Goal: Register for event/course

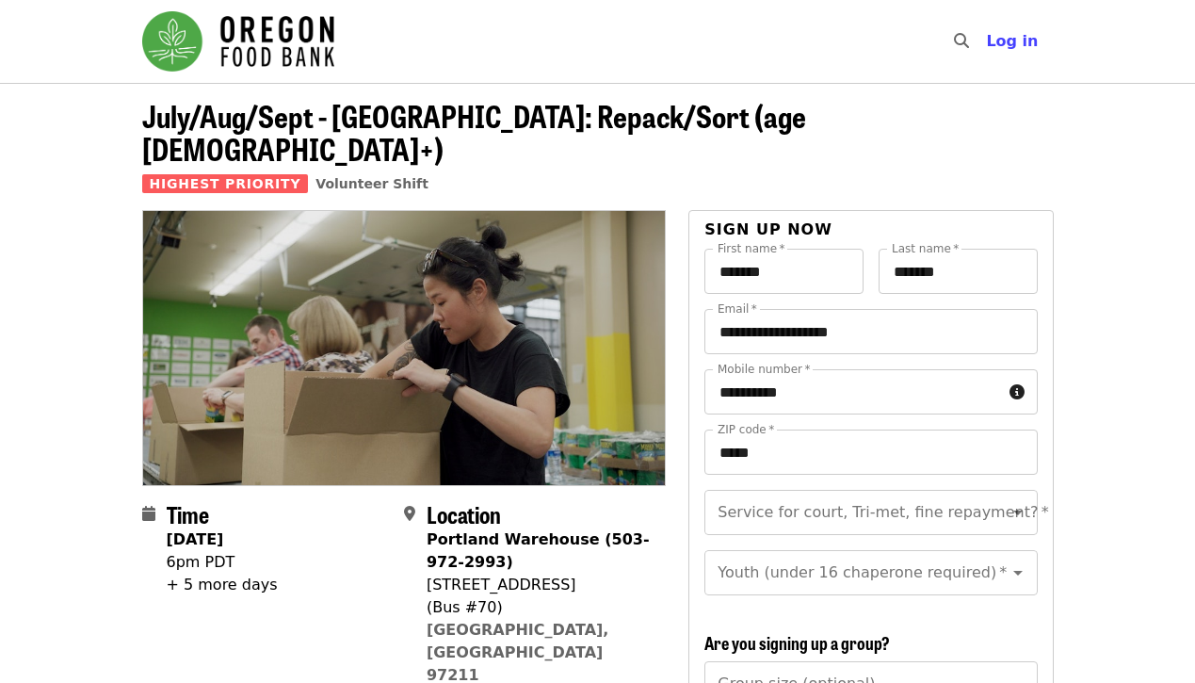
scroll to position [81, 0]
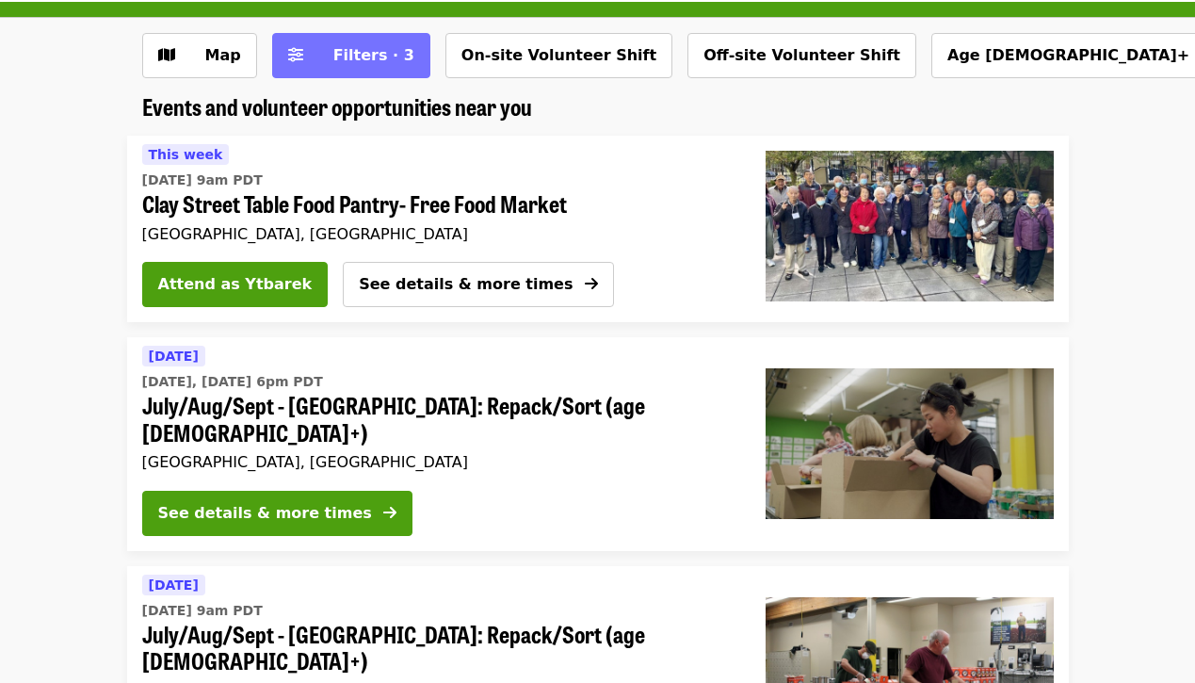
click at [383, 64] on span "Filters · 3" at bounding box center [364, 55] width 100 height 23
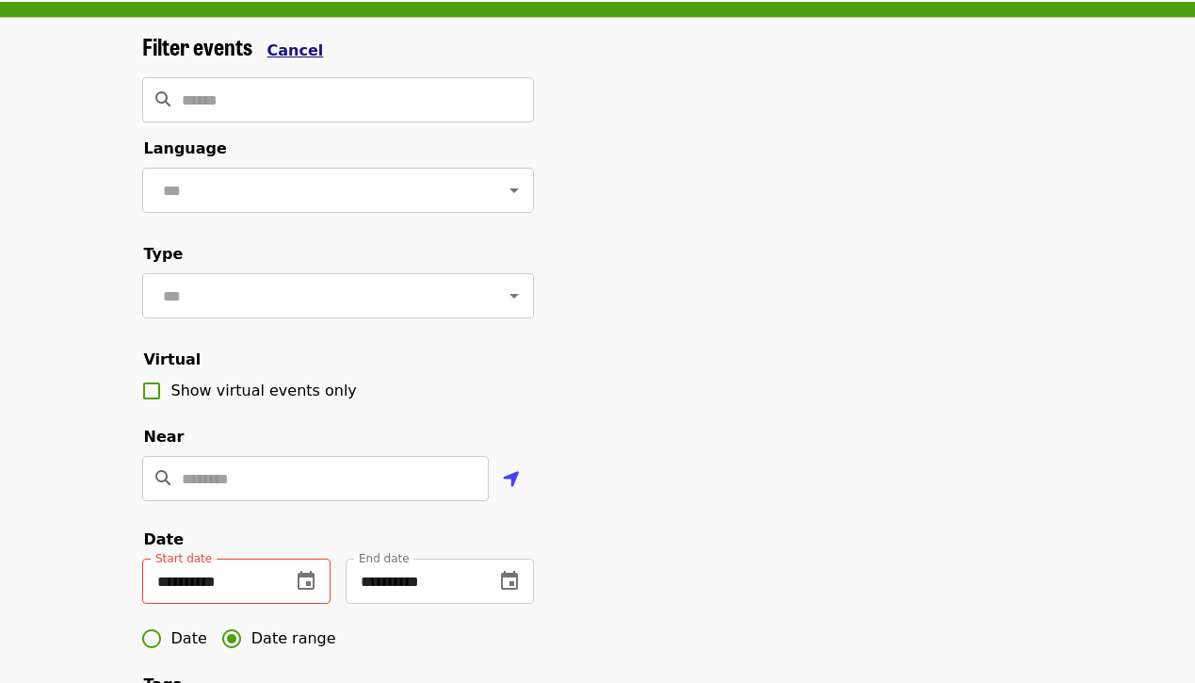
click at [292, 56] on span "Cancel" at bounding box center [295, 50] width 56 height 18
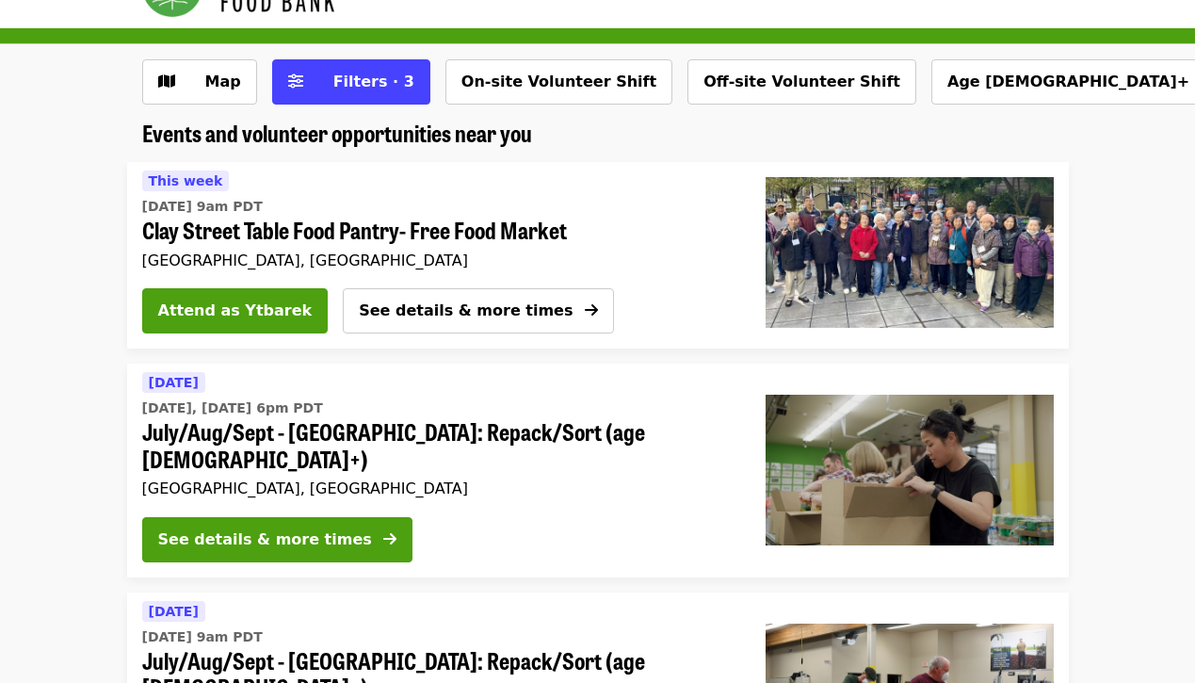
scroll to position [51, 0]
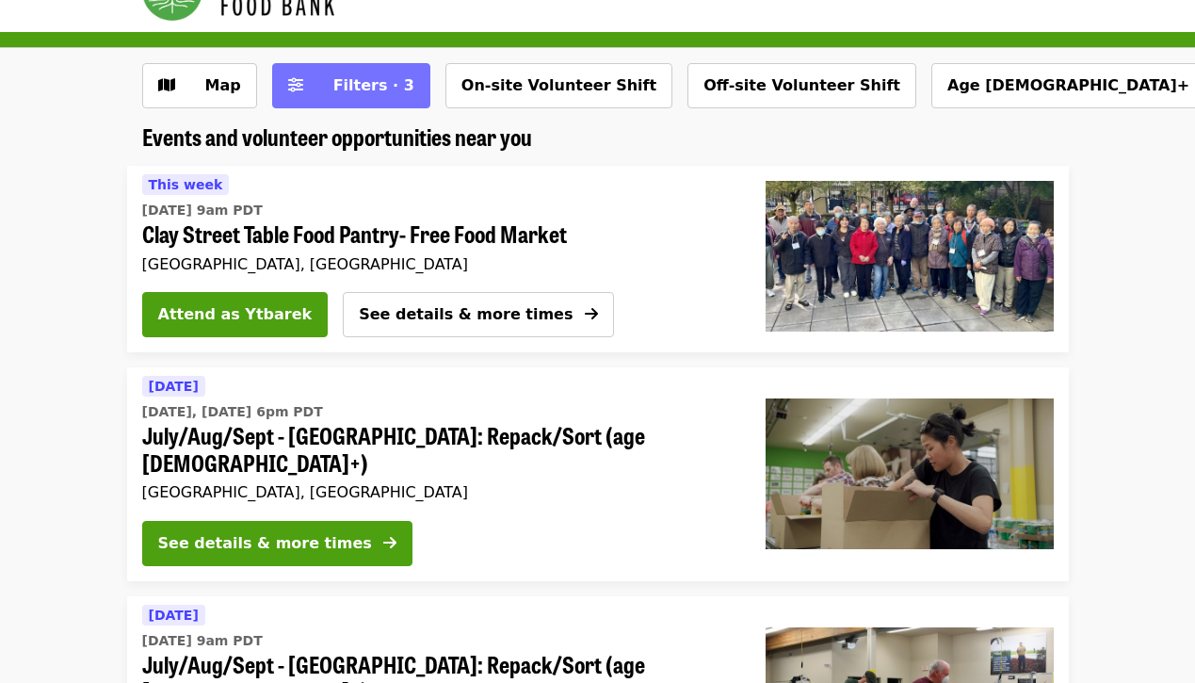
click at [302, 95] on button "Filters · 3" at bounding box center [351, 85] width 158 height 45
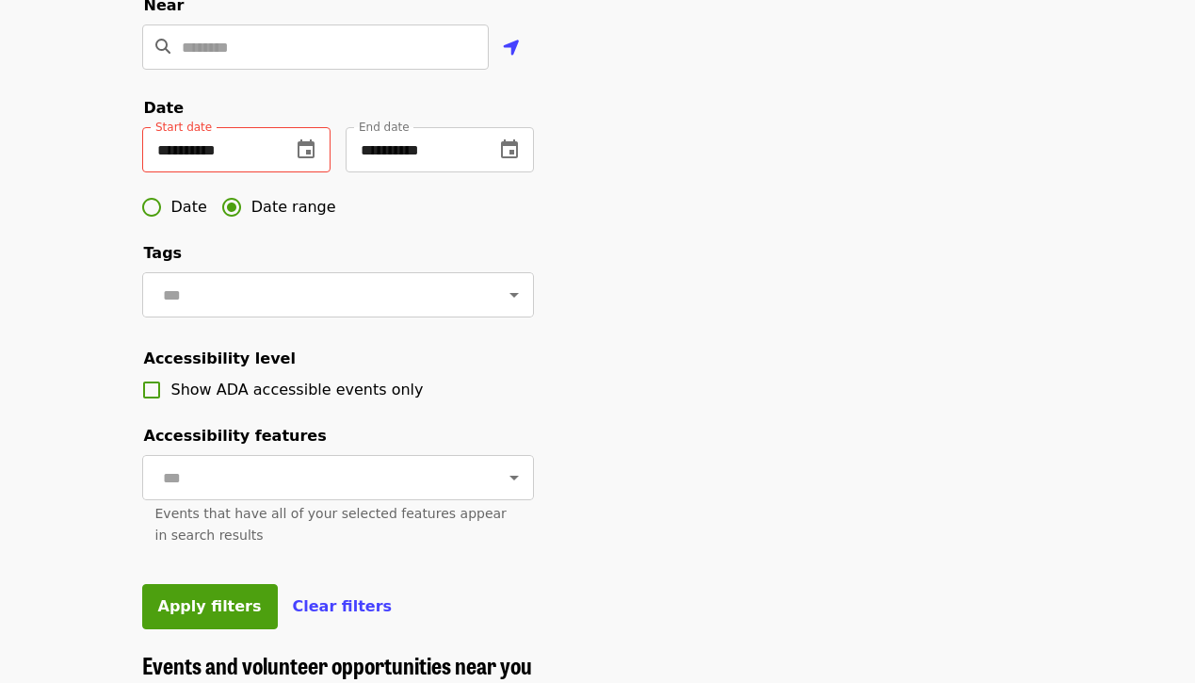
scroll to position [514, 0]
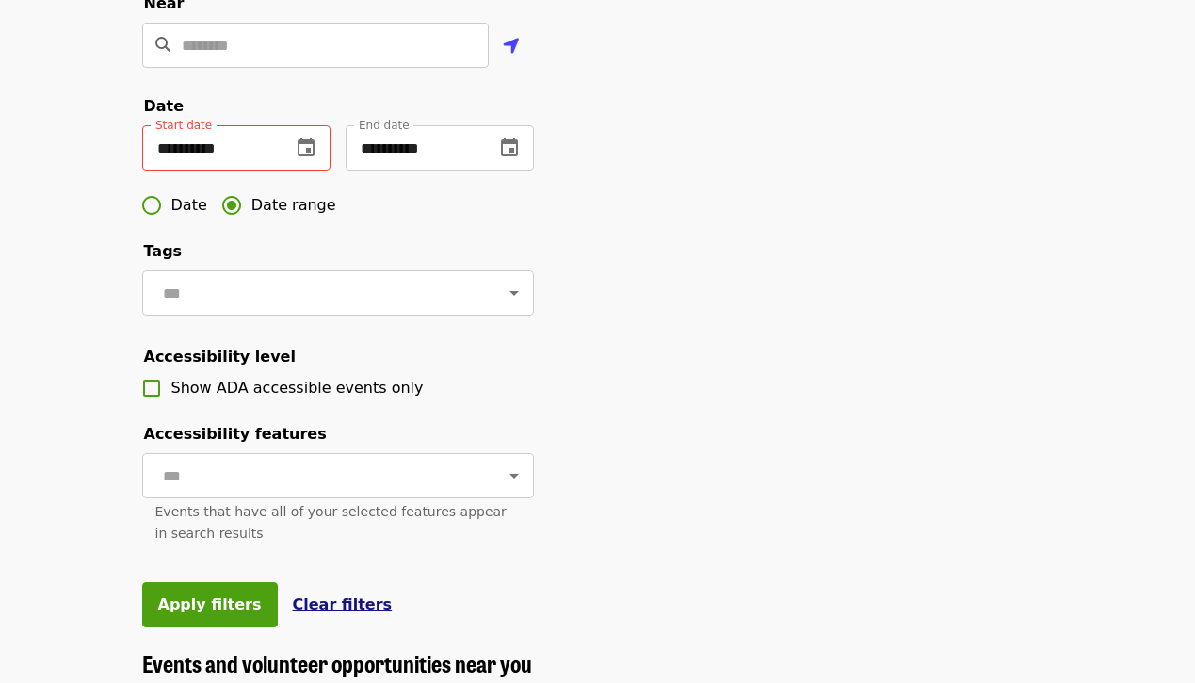
click at [326, 598] on span "Clear filters" at bounding box center [343, 604] width 100 height 18
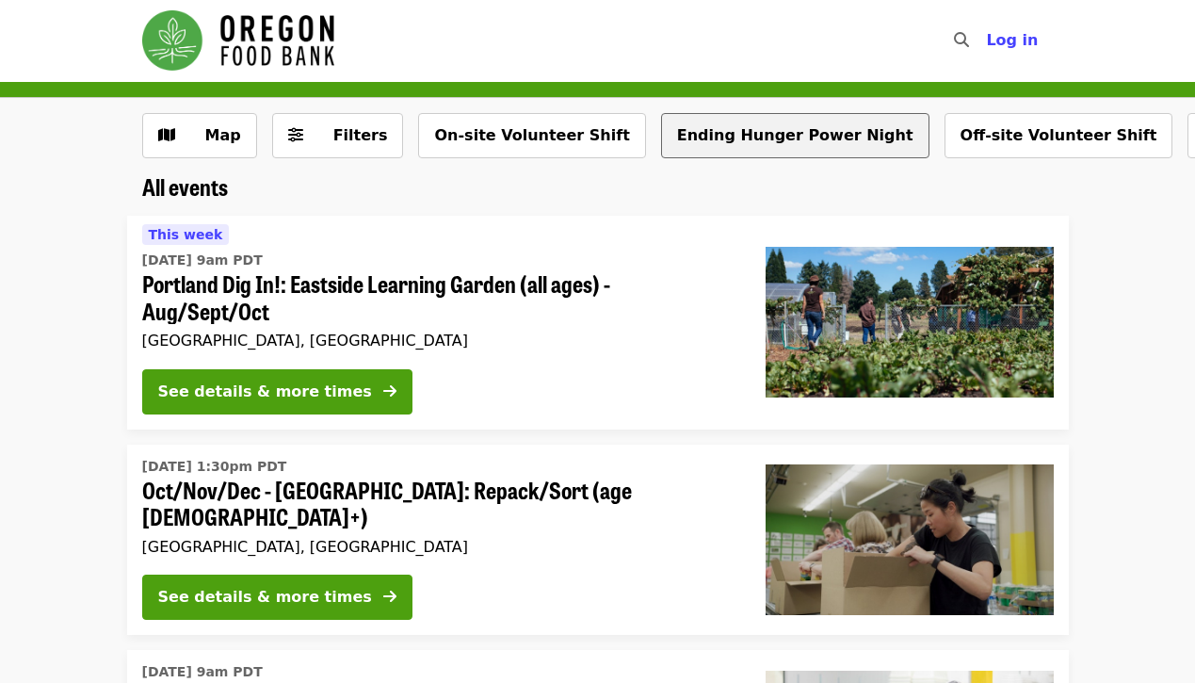
scroll to position [1, 0]
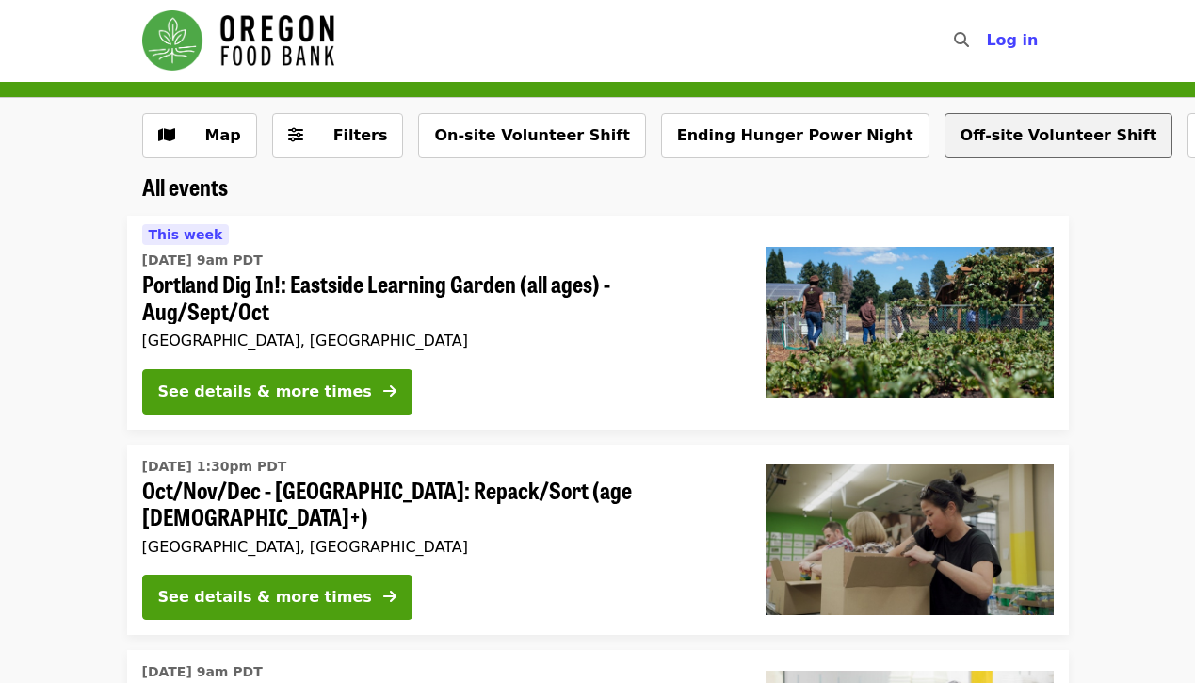
drag, startPoint x: 1181, startPoint y: 134, endPoint x: 919, endPoint y: 157, distance: 262.8
click at [919, 157] on div "Map Filters On-site Volunteer Shift Ending Hunger Power Night Off-site Voluntee…" at bounding box center [597, 143] width 941 height 60
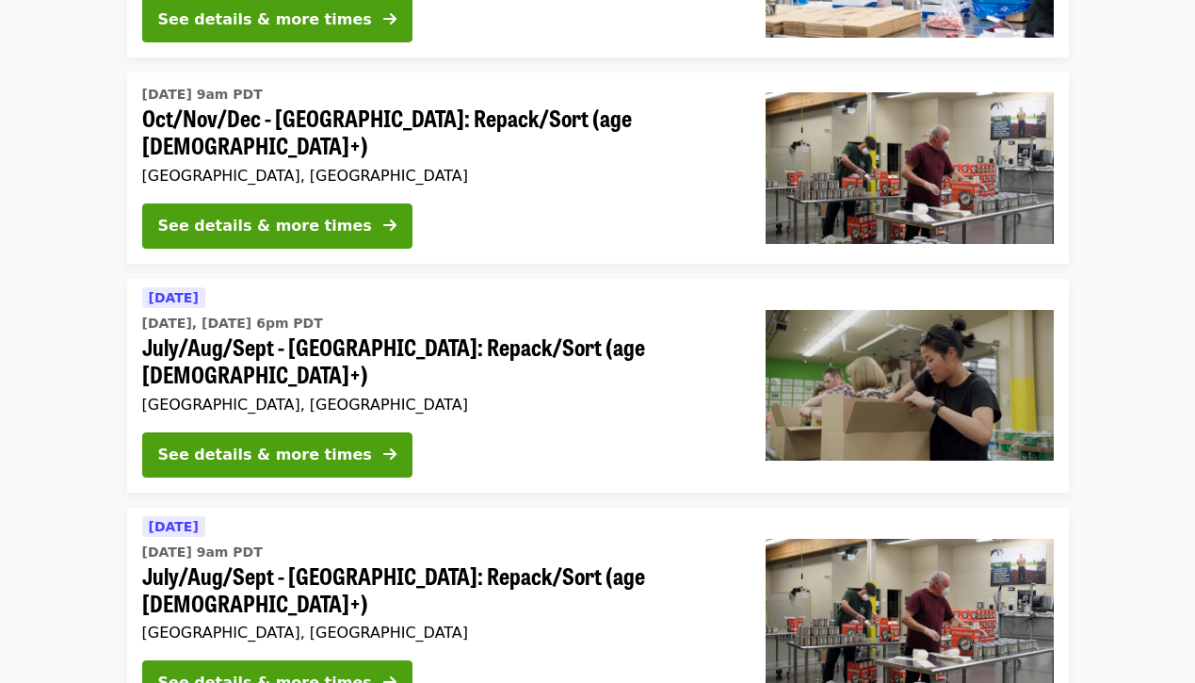
scroll to position [844, 0]
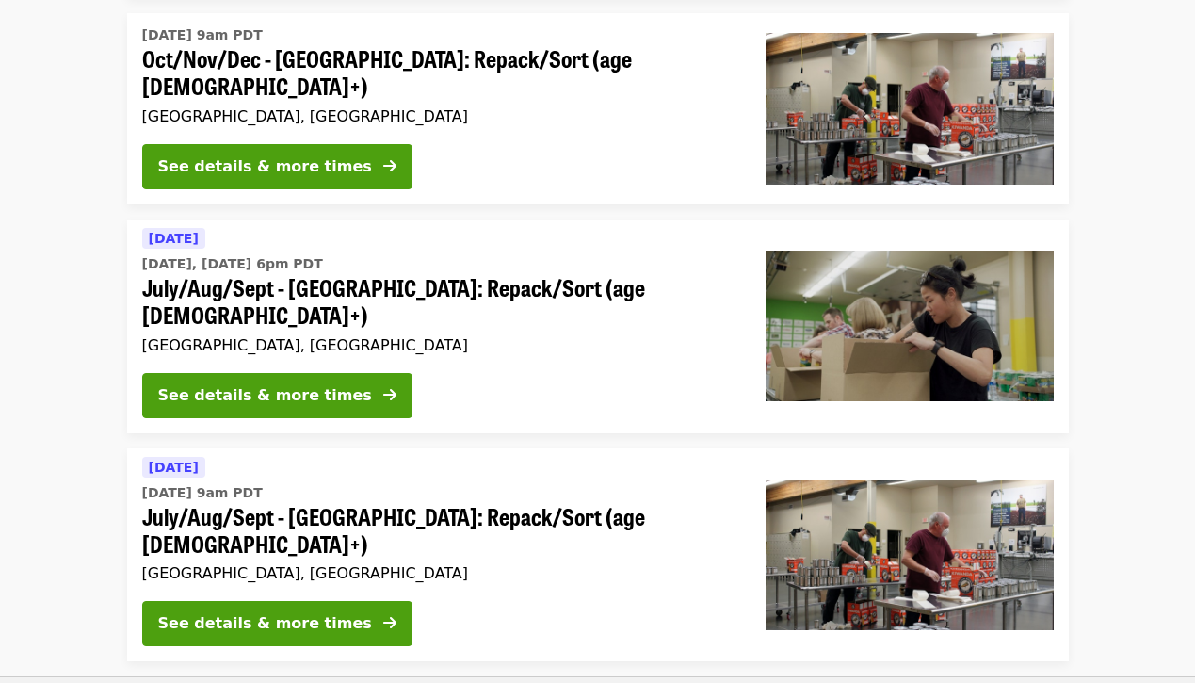
click at [263, 483] on time "Wed, Sep 24 @ 9am PDT" at bounding box center [202, 493] width 121 height 20
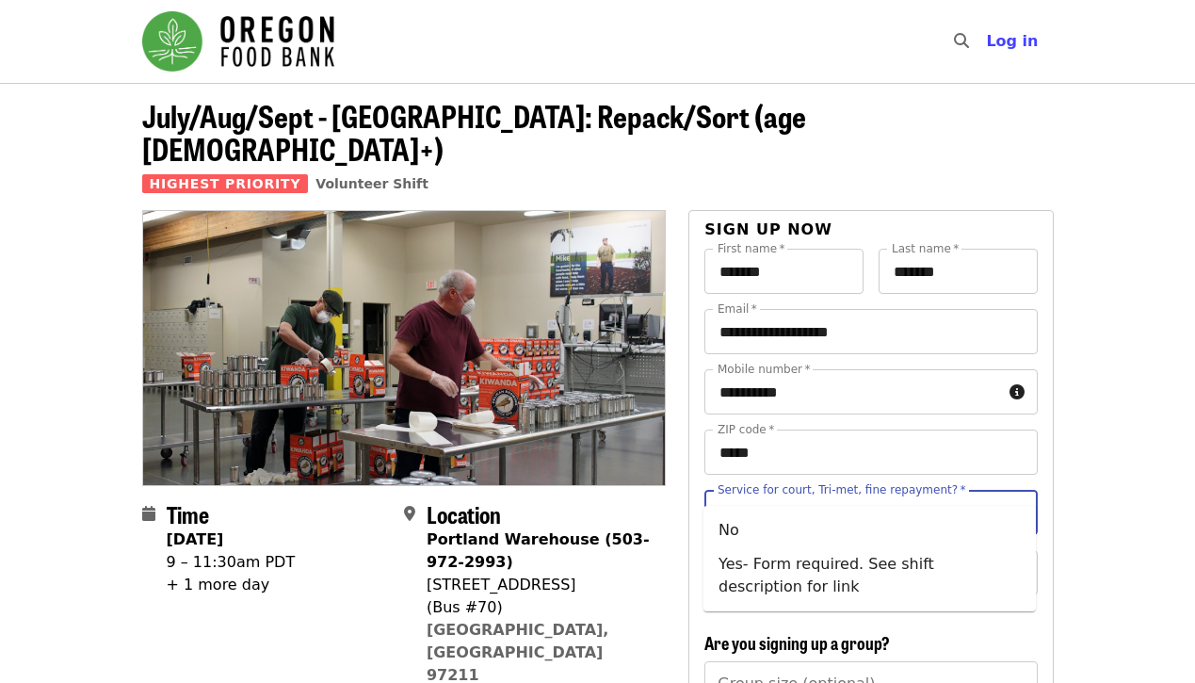
click at [810, 494] on input "Service for court, Tri-met, fine repayment?   *" at bounding box center [847, 512] width 256 height 36
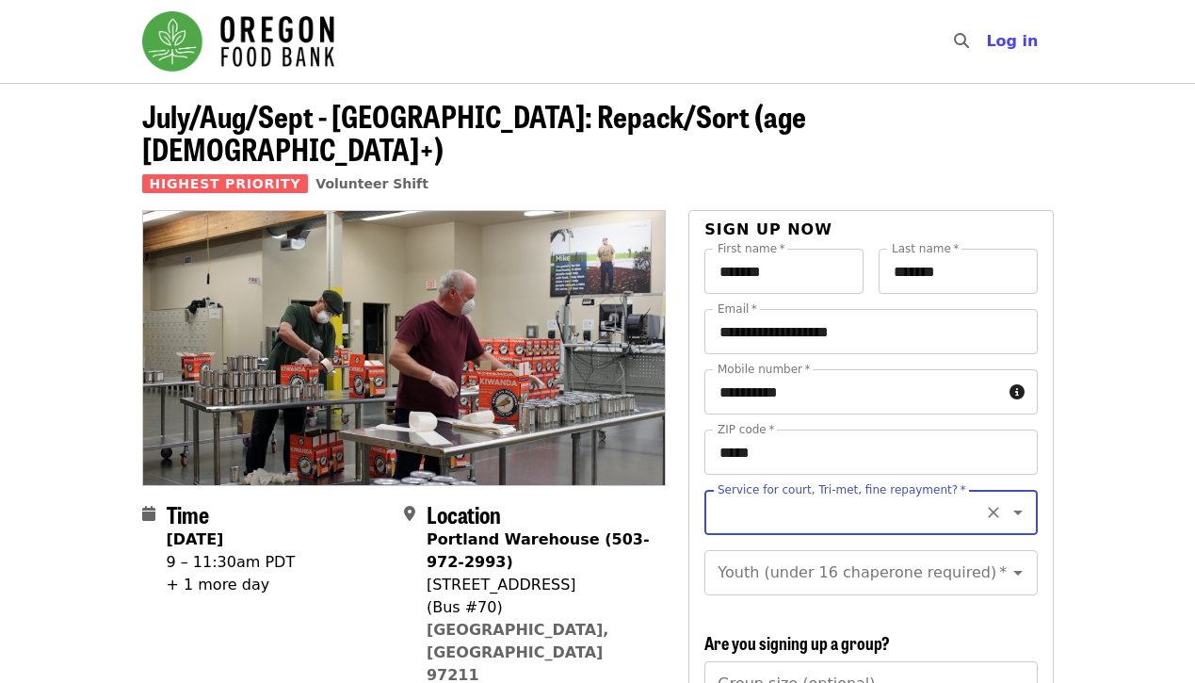
click at [843, 496] on input "Service for court, Tri-met, fine repayment?   *" at bounding box center [847, 512] width 256 height 36
click at [838, 494] on input "Service for court, Tri-met, fine repayment?   *" at bounding box center [847, 512] width 256 height 36
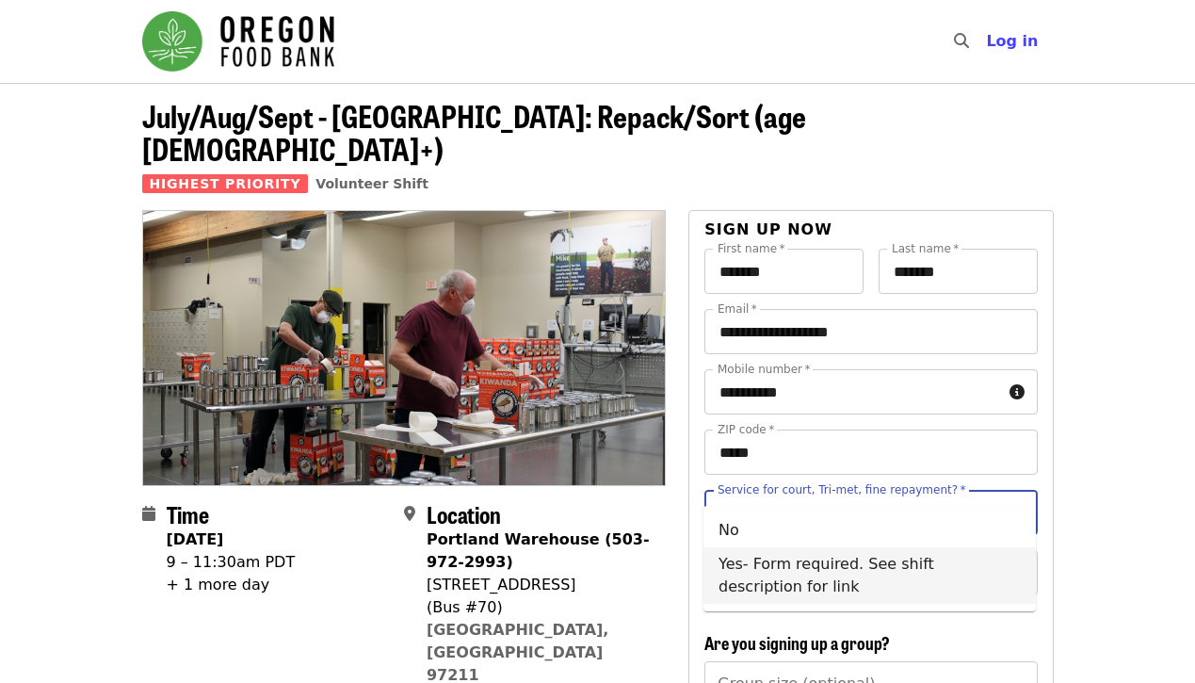
click at [820, 584] on li "Yes- Form required. See shift description for link" at bounding box center [869, 575] width 332 height 56
type input "**********"
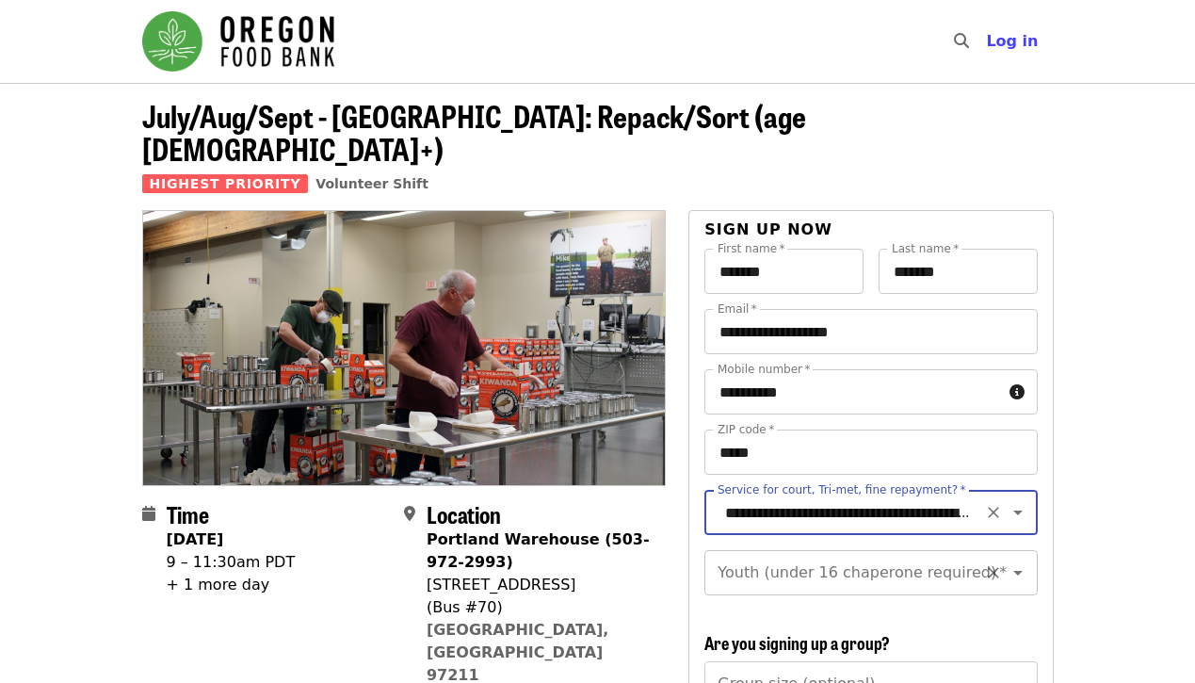
click at [829, 550] on div "Youth (under 16 chaperone required)   * Youth (under 16 chaperone required) *" at bounding box center [870, 572] width 332 height 45
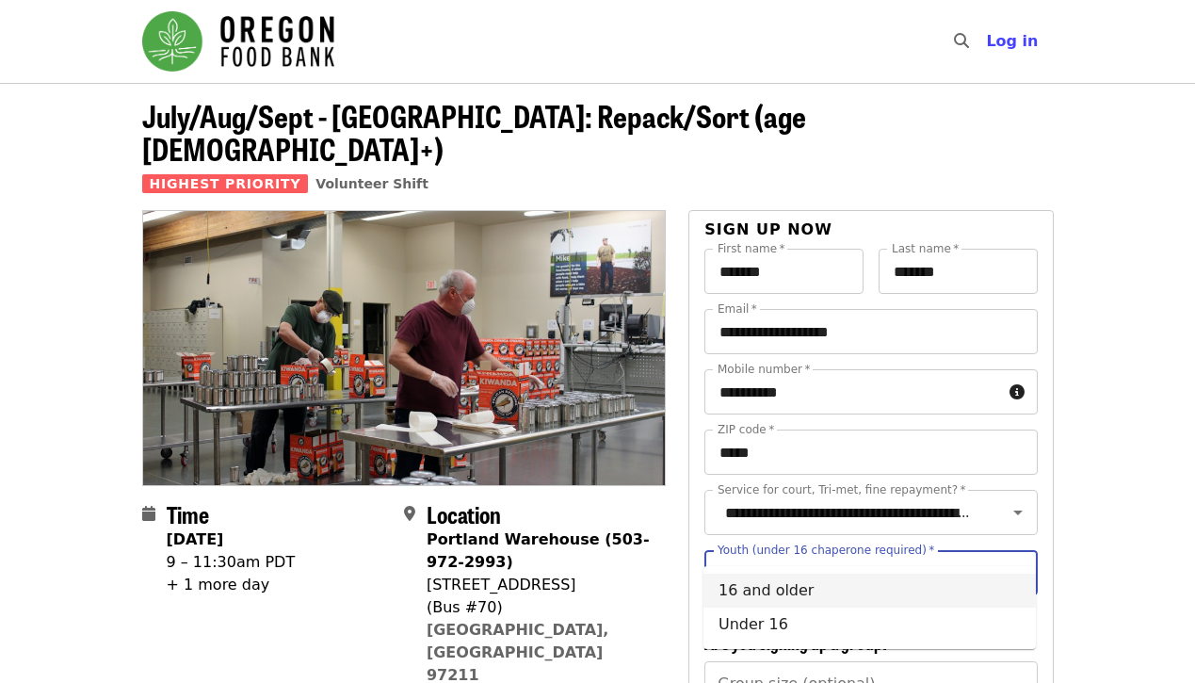
click at [799, 592] on li "16 and older" at bounding box center [869, 590] width 332 height 34
type input "**********"
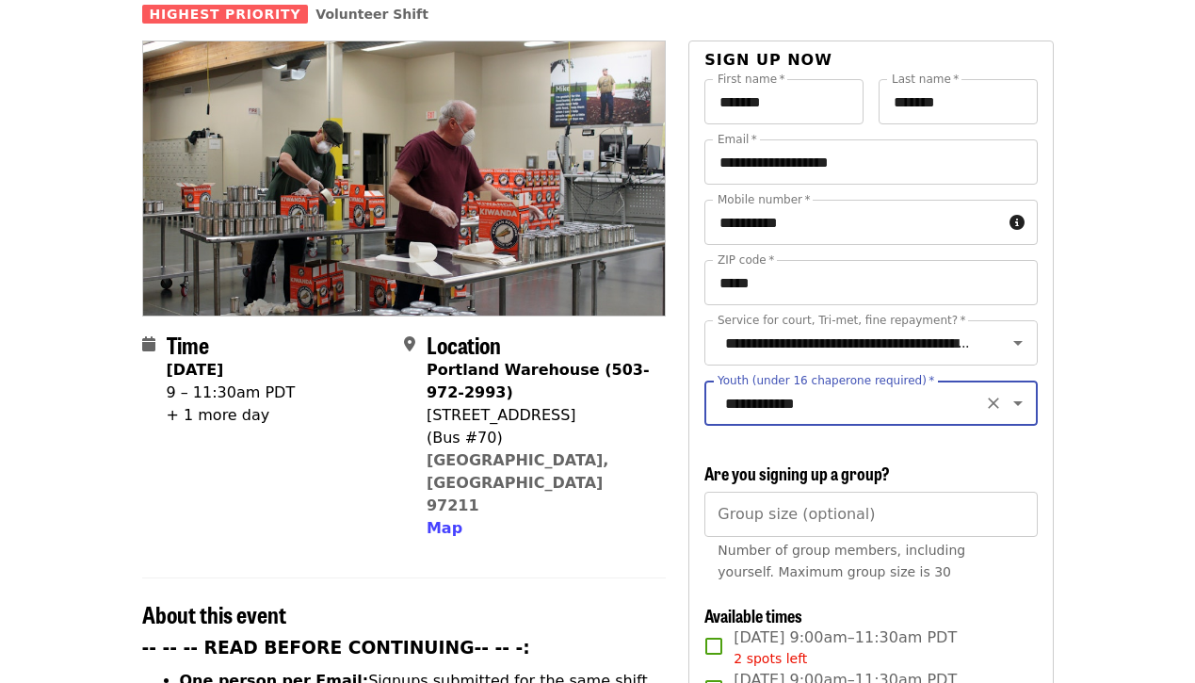
scroll to position [171, 0]
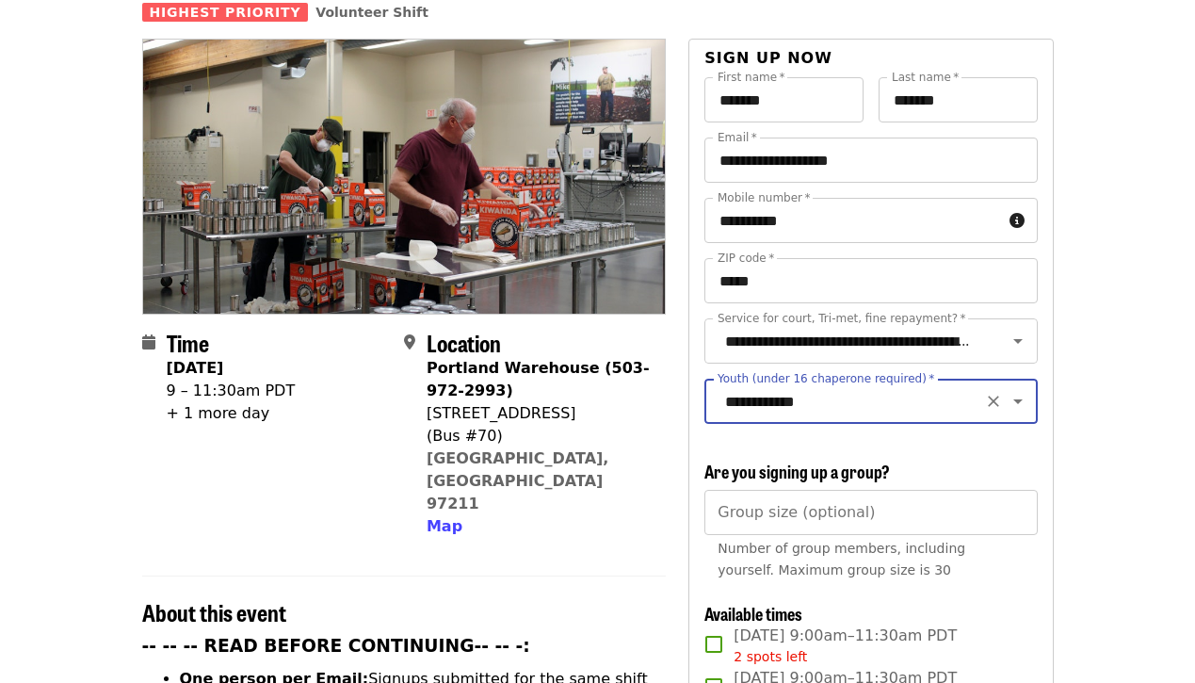
click at [796, 624] on span "Wed, Sep 24, 9:00am–11:30am PDT 2 spots left" at bounding box center [844, 645] width 223 height 42
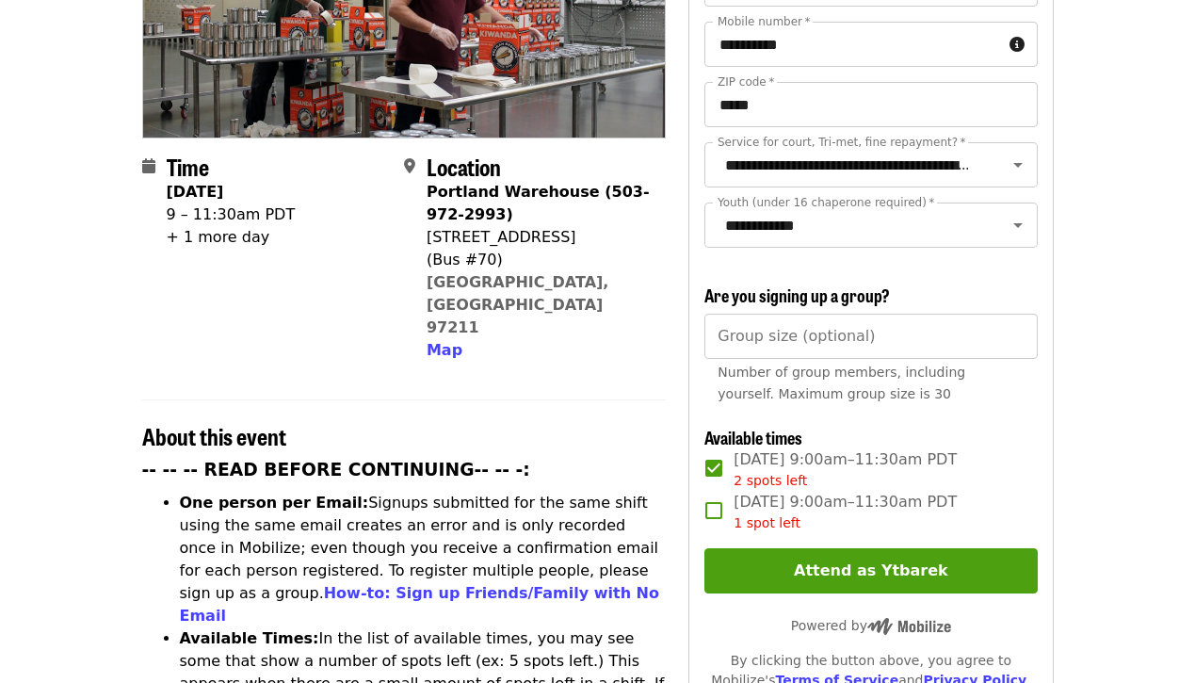
scroll to position [350, 0]
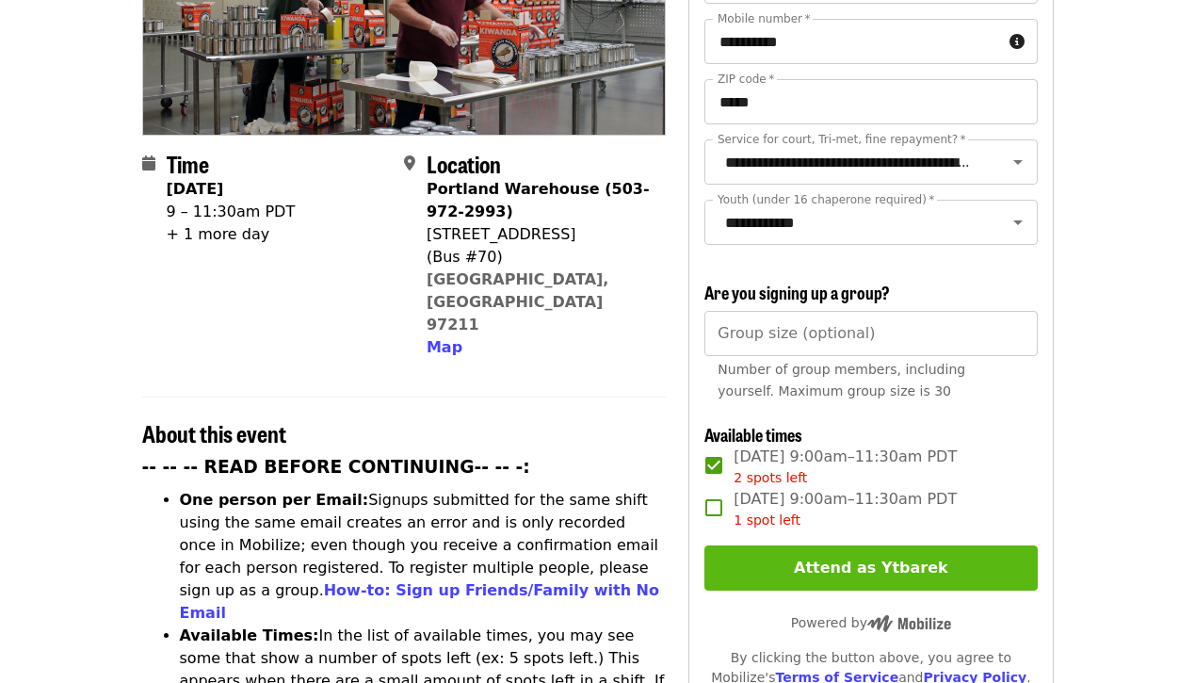
click at [800, 545] on button "Attend as Ytbarek" at bounding box center [870, 567] width 332 height 45
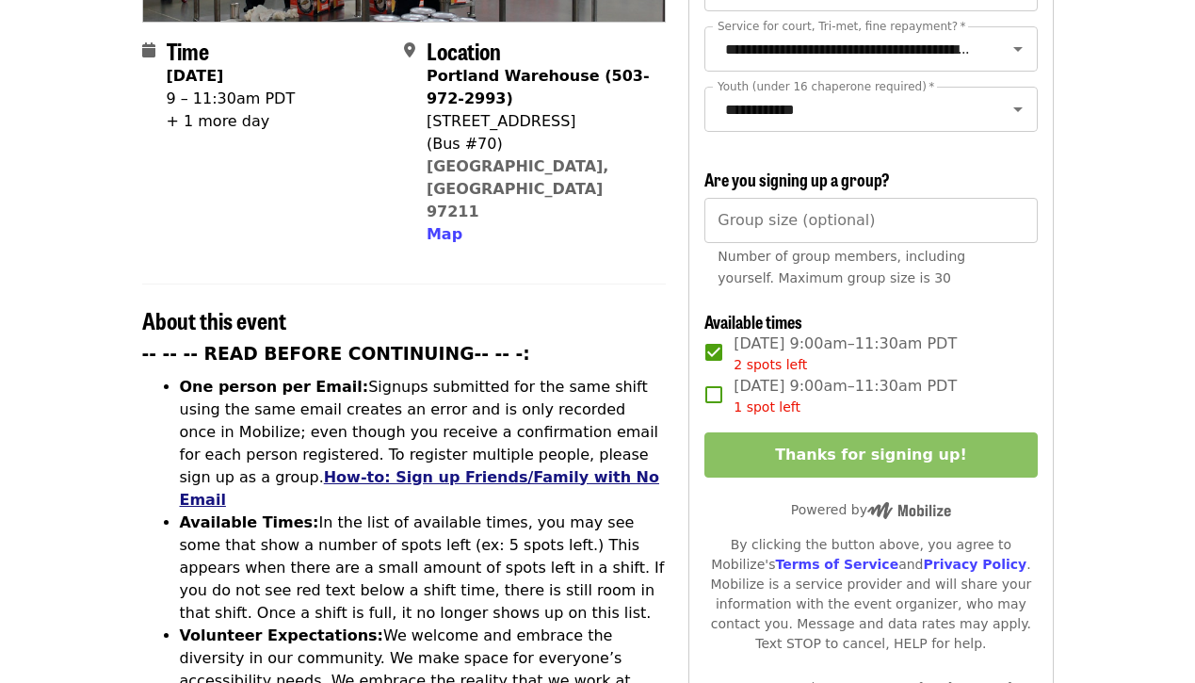
scroll to position [478, 0]
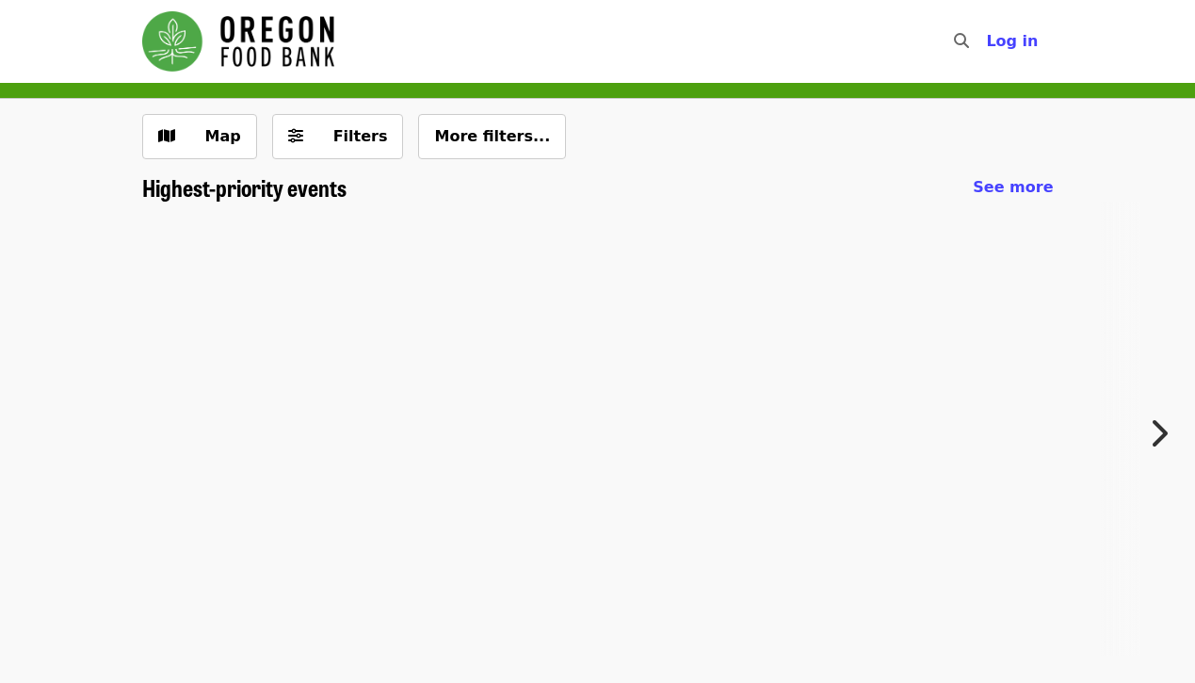
scroll to position [177, 0]
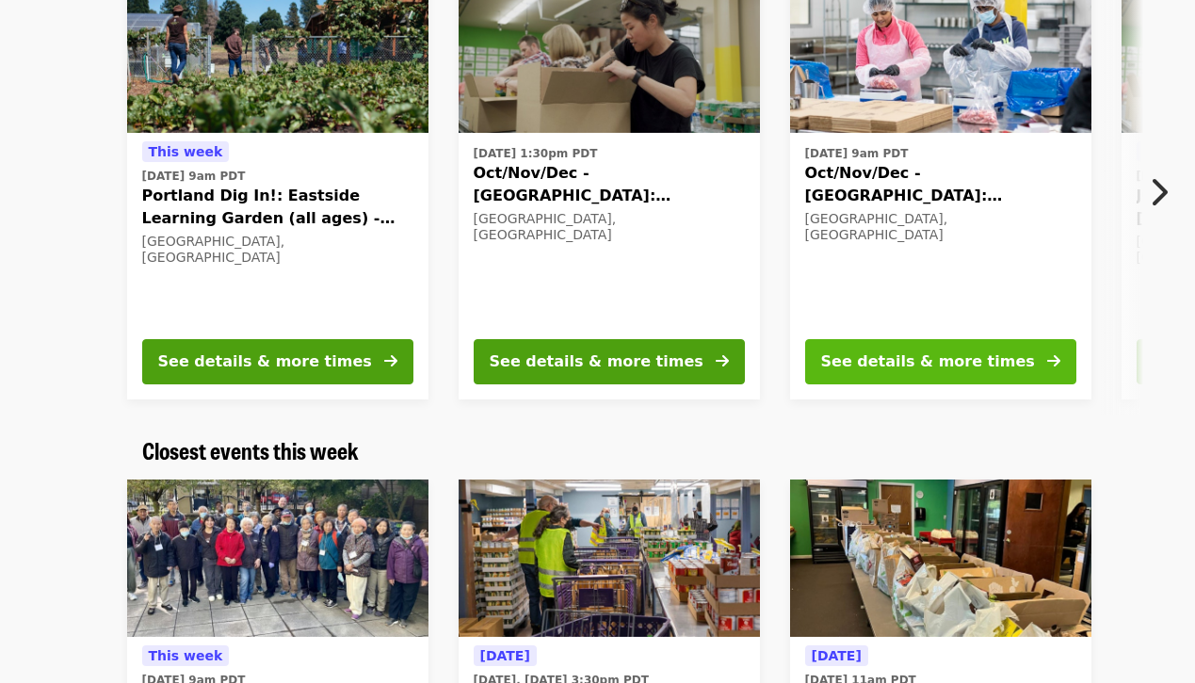
scroll to position [233, 0]
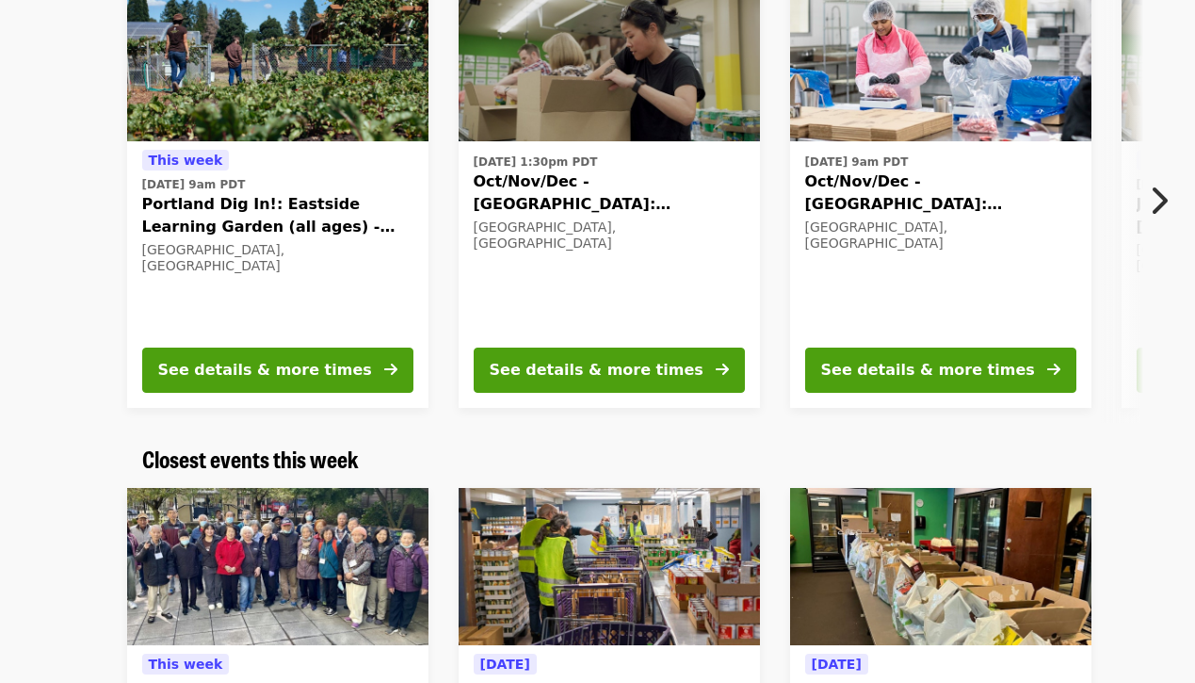
click at [1155, 196] on icon "chevron-right icon" at bounding box center [1158, 201] width 19 height 36
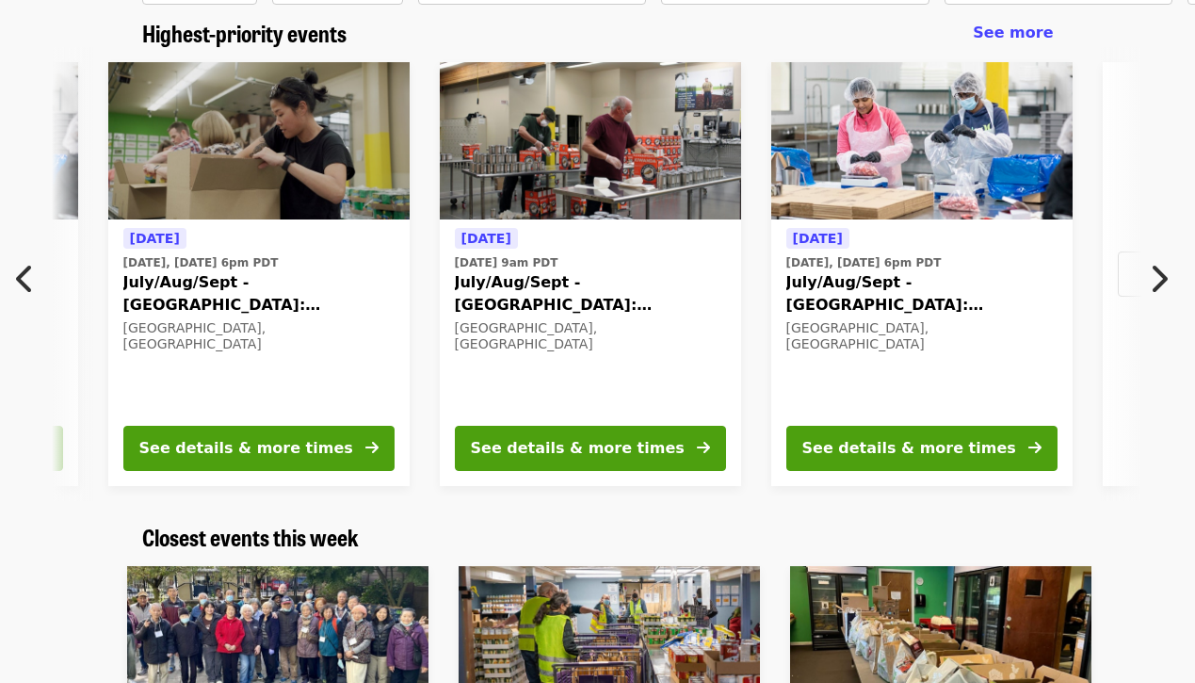
scroll to position [153, 0]
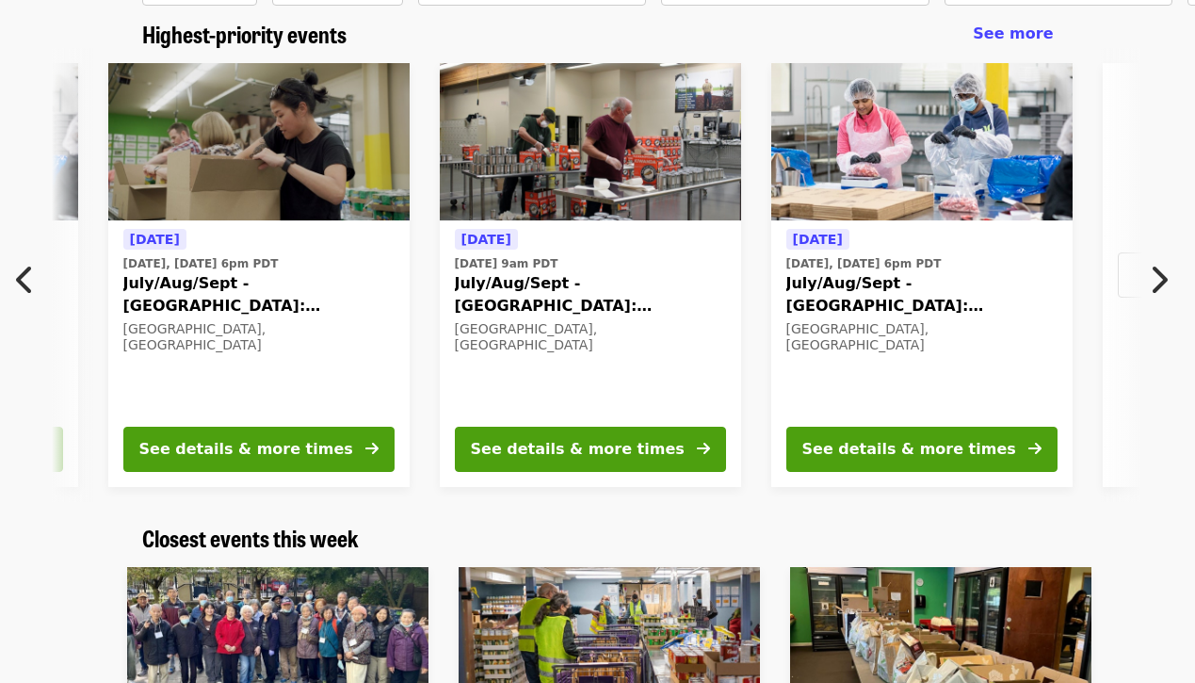
click at [1154, 280] on icon "chevron-right icon" at bounding box center [1158, 280] width 19 height 36
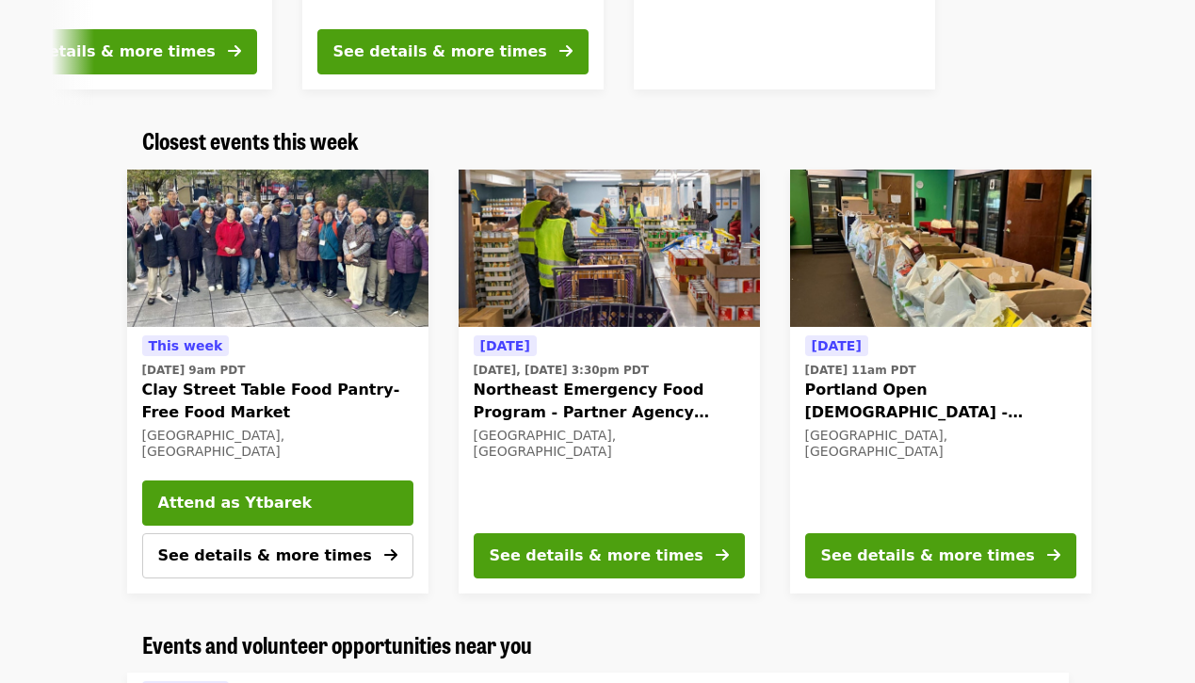
scroll to position [559, 0]
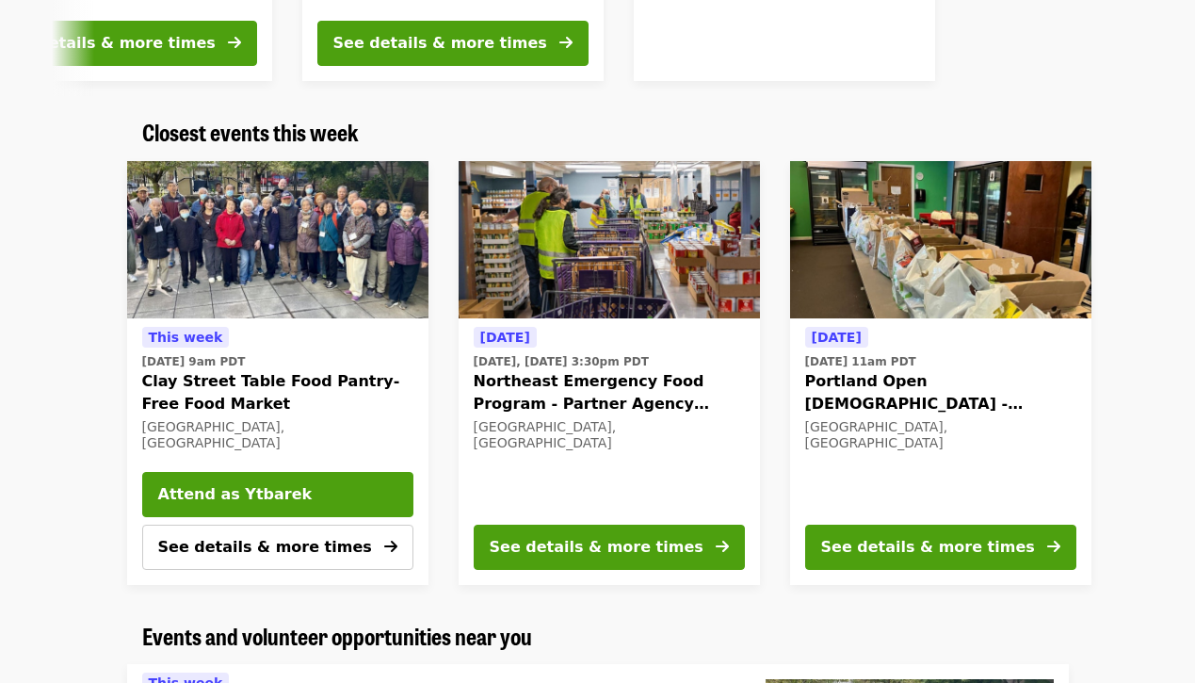
click at [884, 320] on div "[DATE] [DATE] 11am PDT Portland Open [DEMOGRAPHIC_DATA] - Partner Agency Suppor…" at bounding box center [940, 450] width 301 height 265
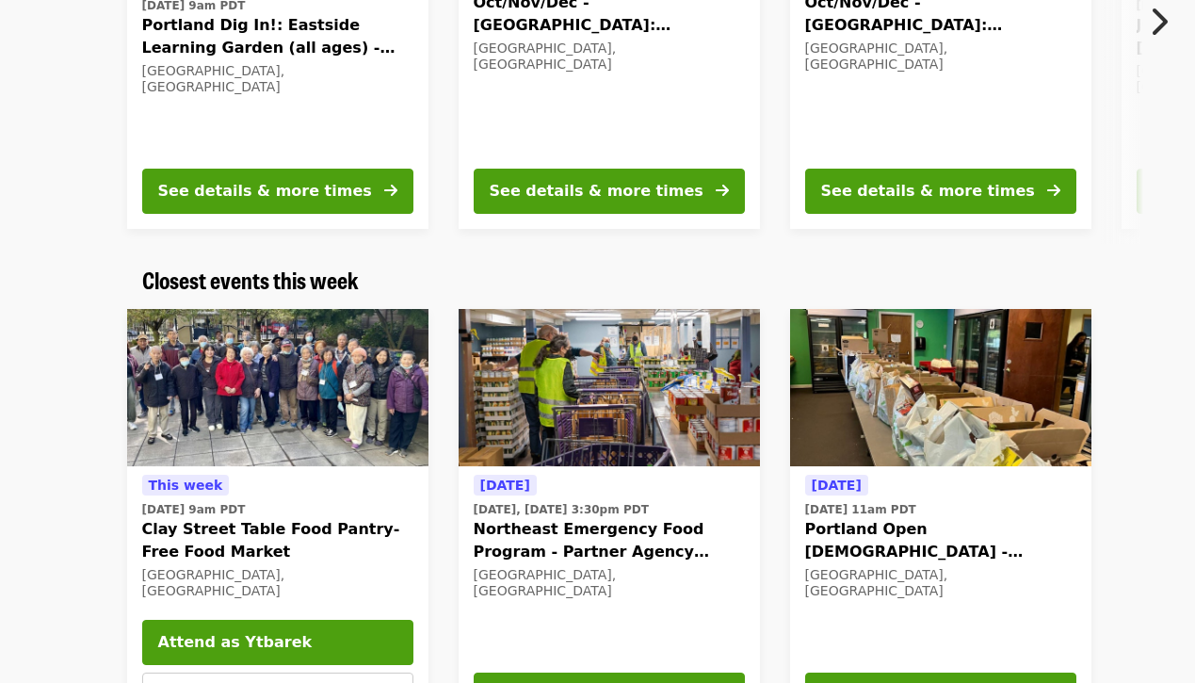
scroll to position [407, 0]
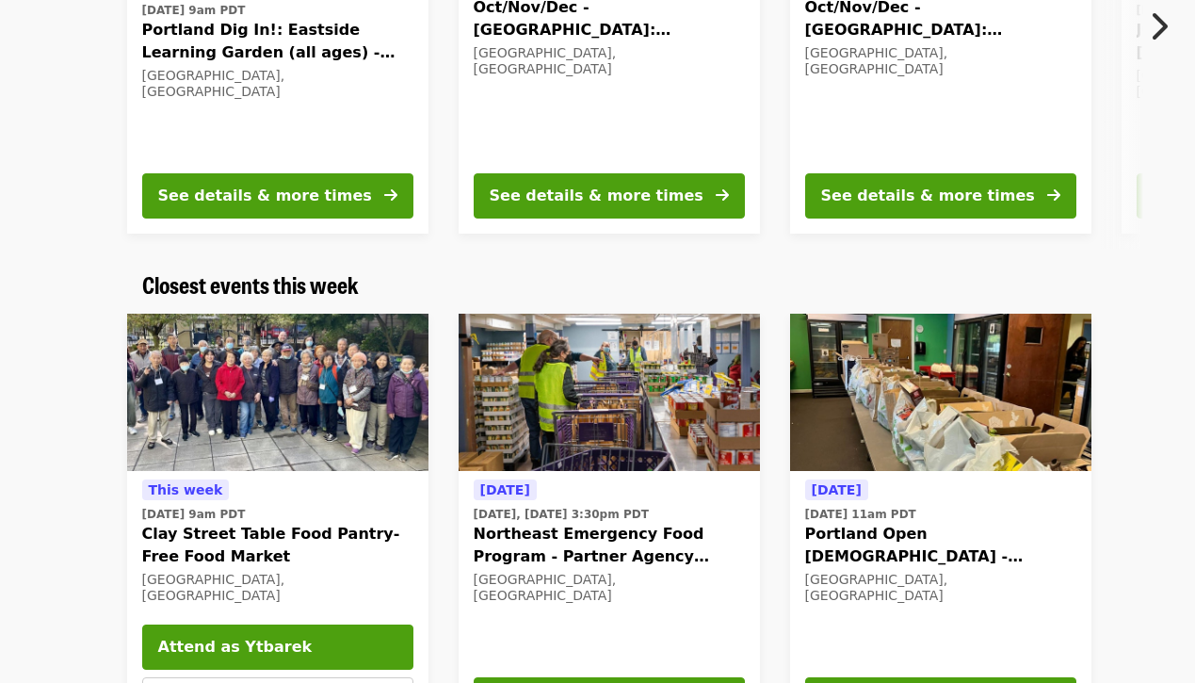
click at [839, 393] on img at bounding box center [940, 392] width 301 height 158
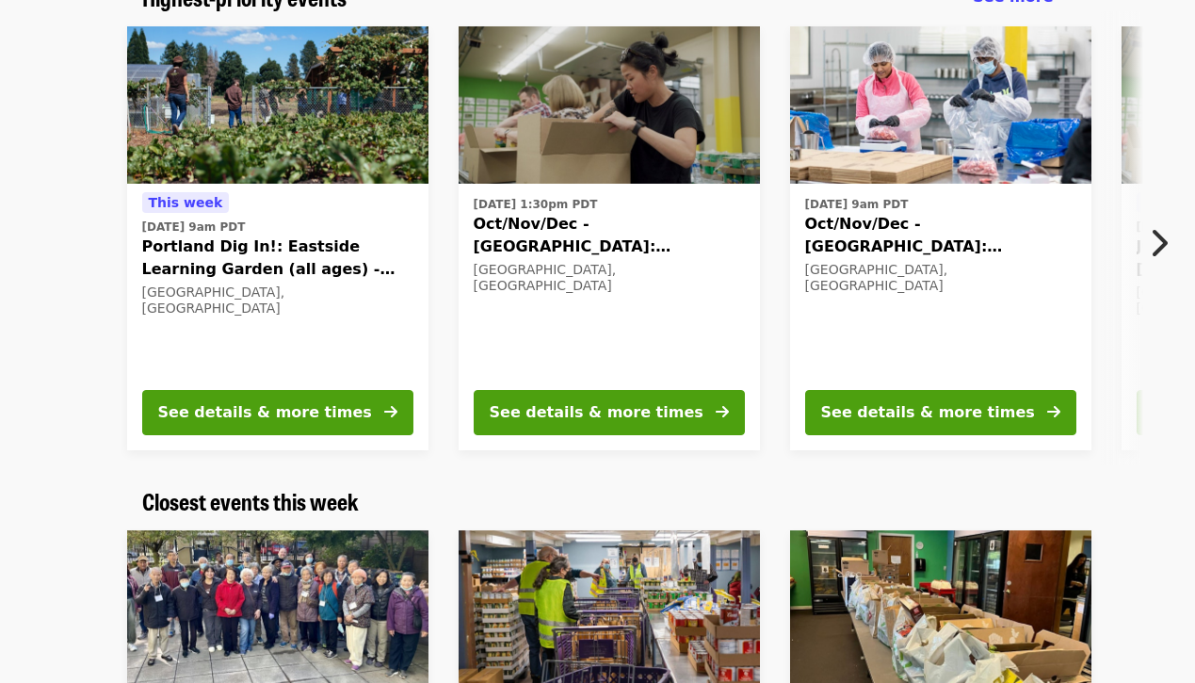
scroll to position [186, 0]
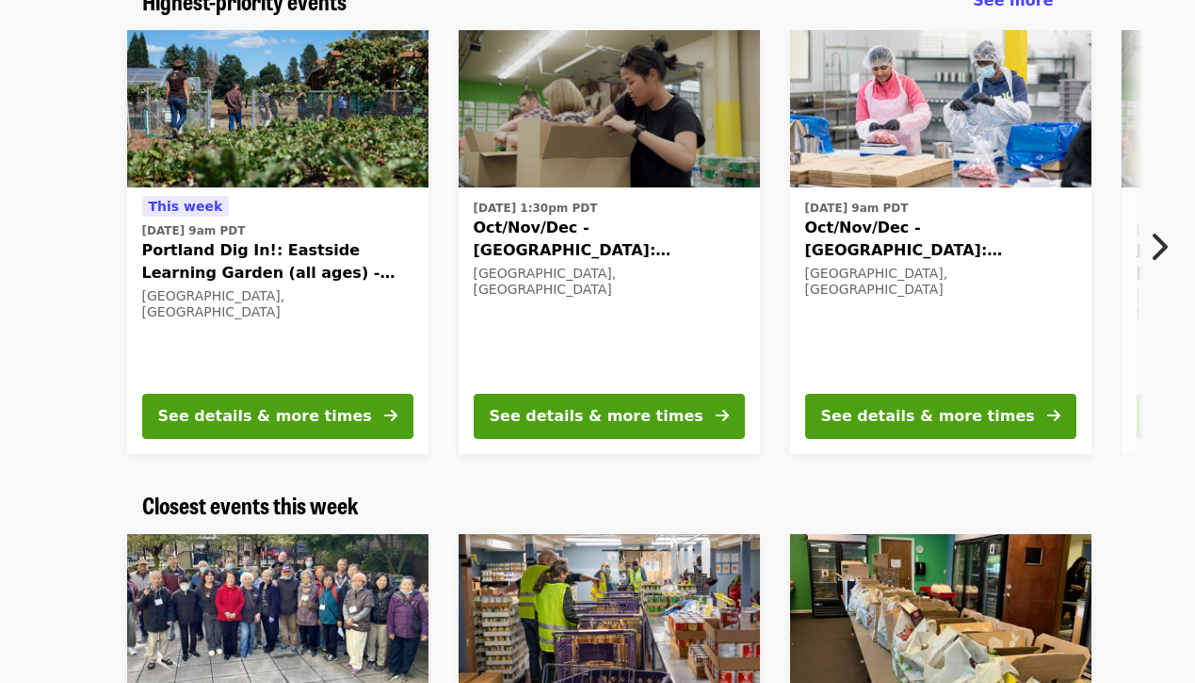
click at [1157, 265] on button "Next item" at bounding box center [1164, 246] width 62 height 53
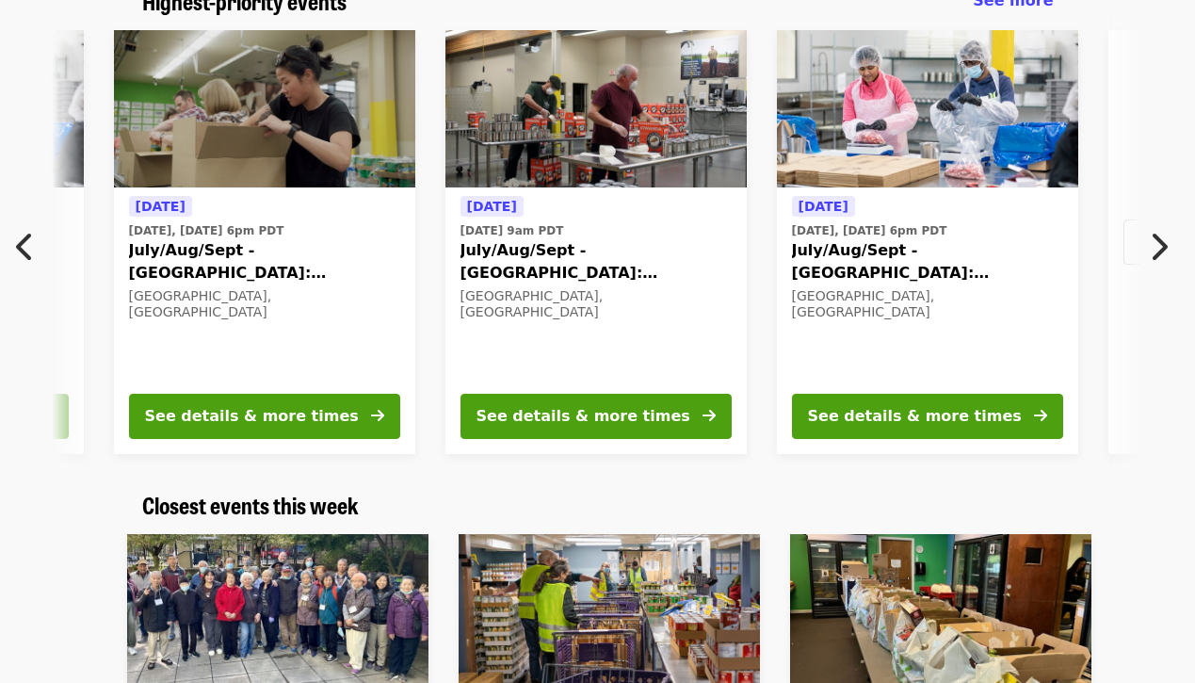
scroll to position [0, 1013]
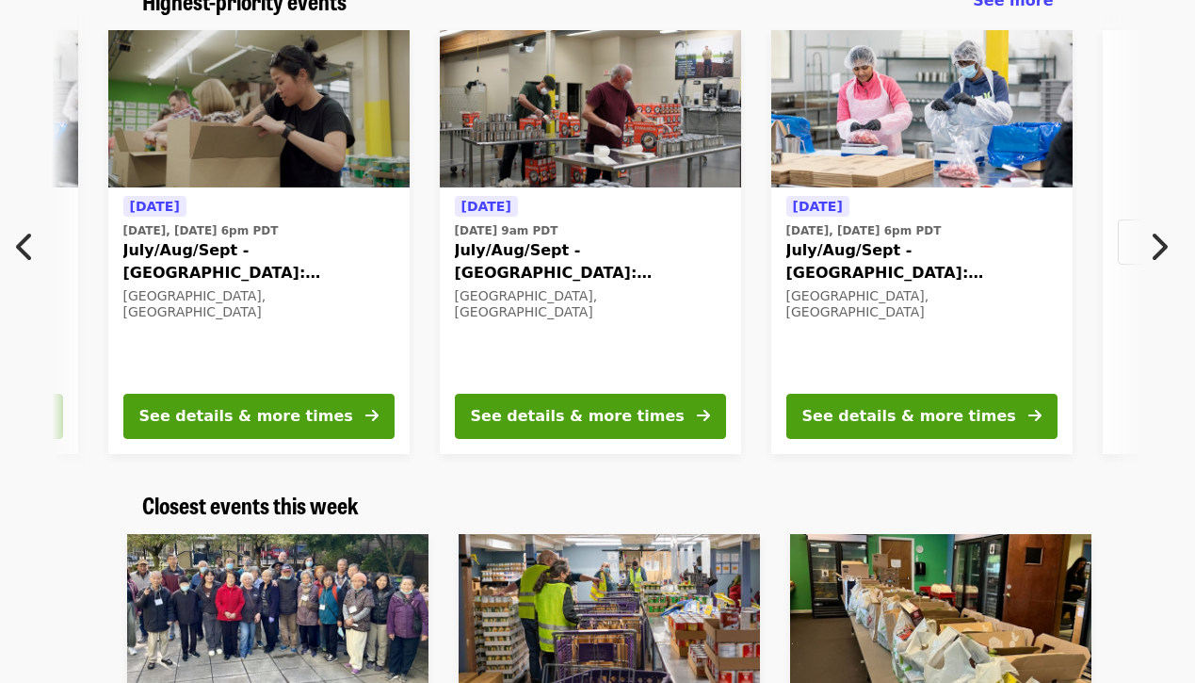
click at [1154, 243] on icon "chevron-right icon" at bounding box center [1158, 247] width 19 height 36
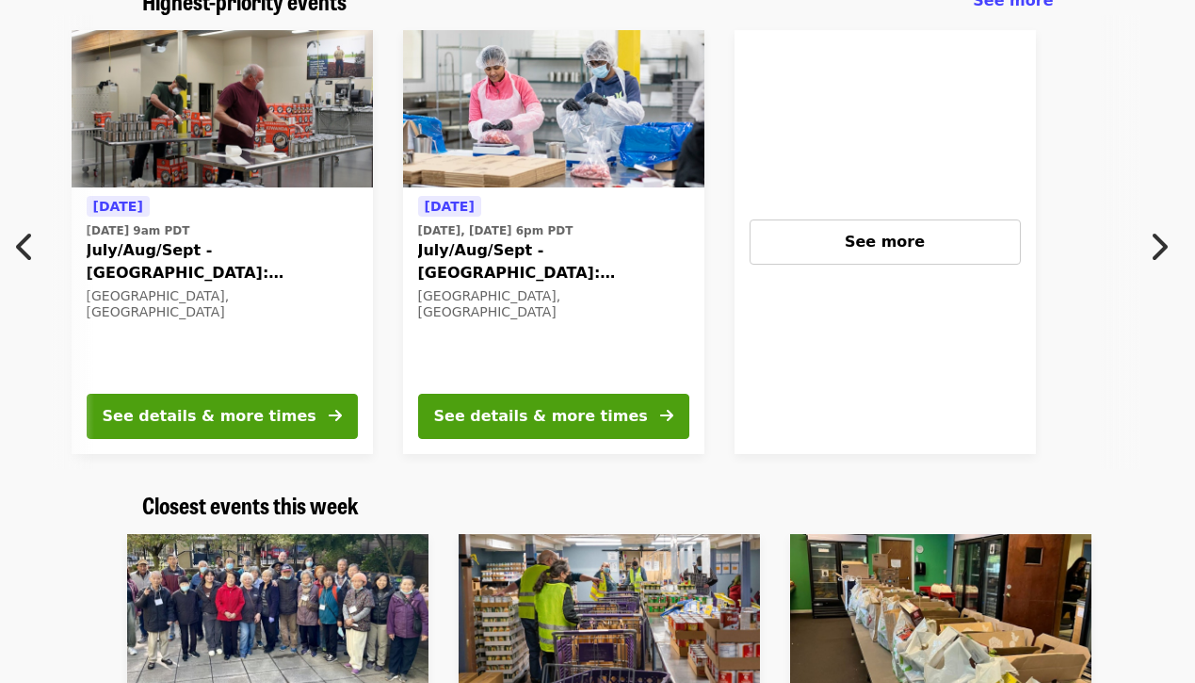
scroll to position [0, 1482]
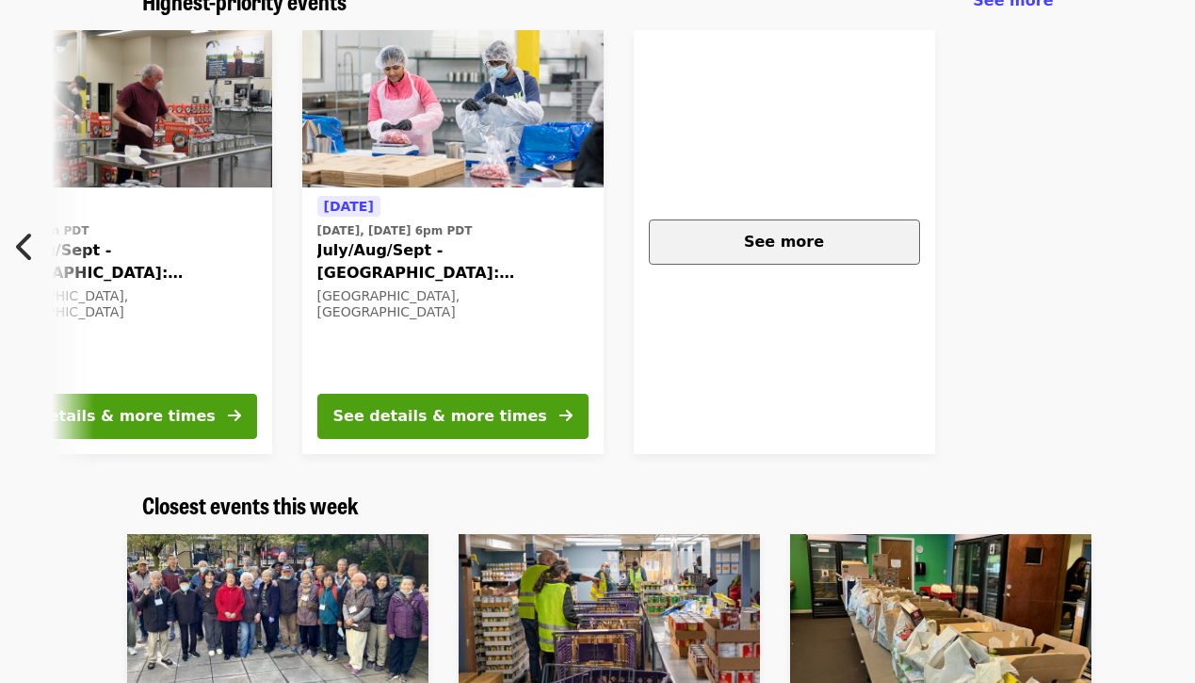
click at [844, 251] on div "See more" at bounding box center [784, 242] width 239 height 23
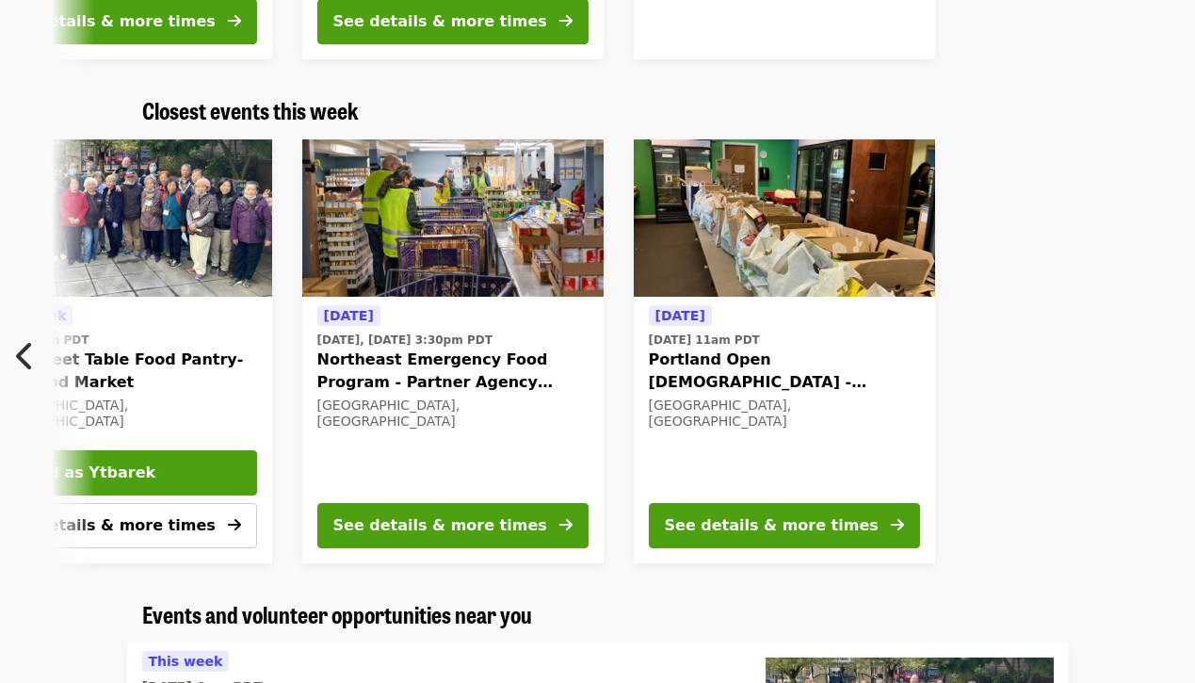
scroll to position [0, 156]
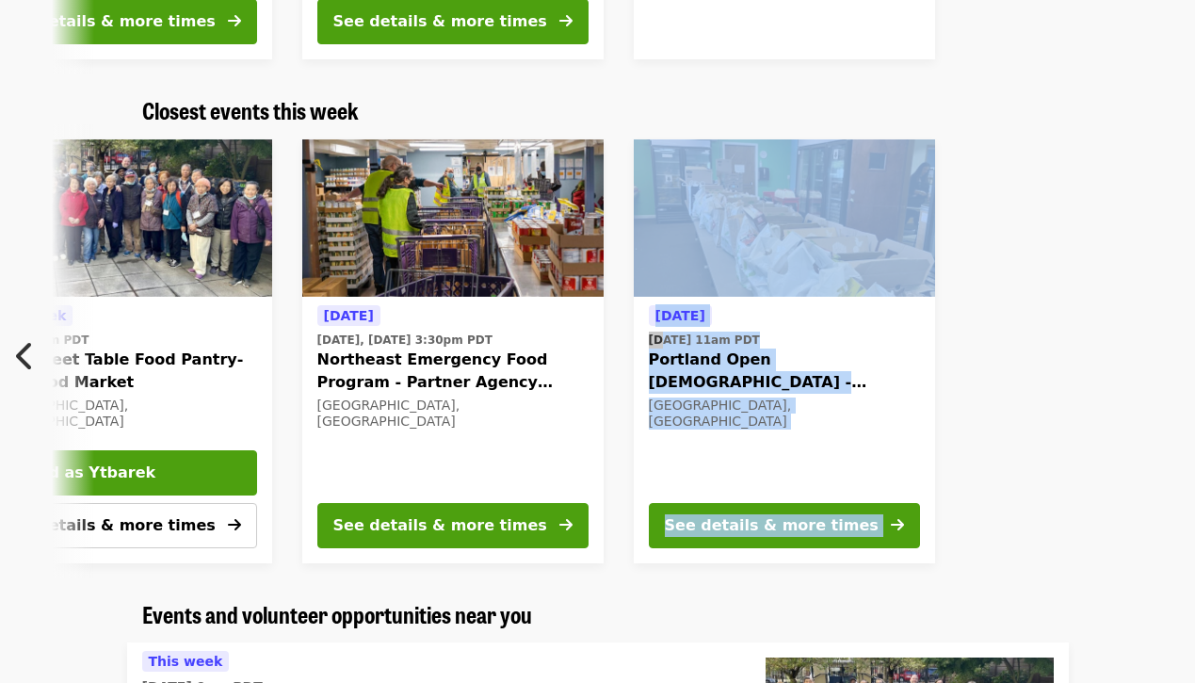
click at [704, 335] on time "[DATE] 11am PDT" at bounding box center [704, 339] width 111 height 17
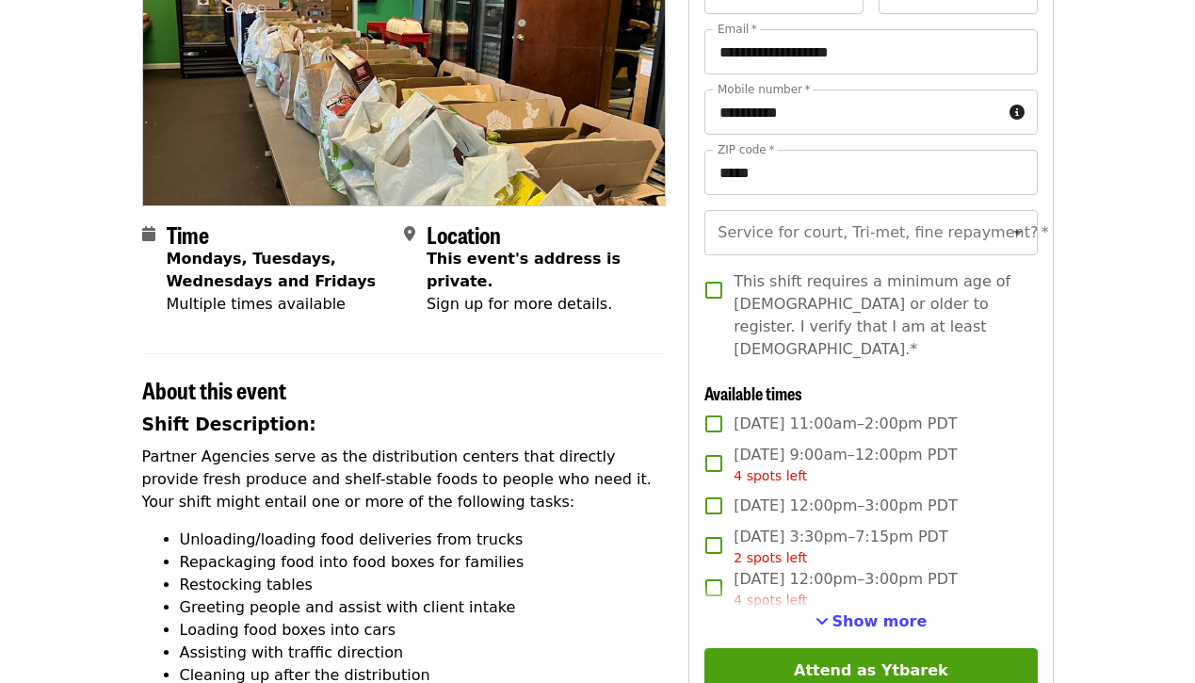
scroll to position [248, 0]
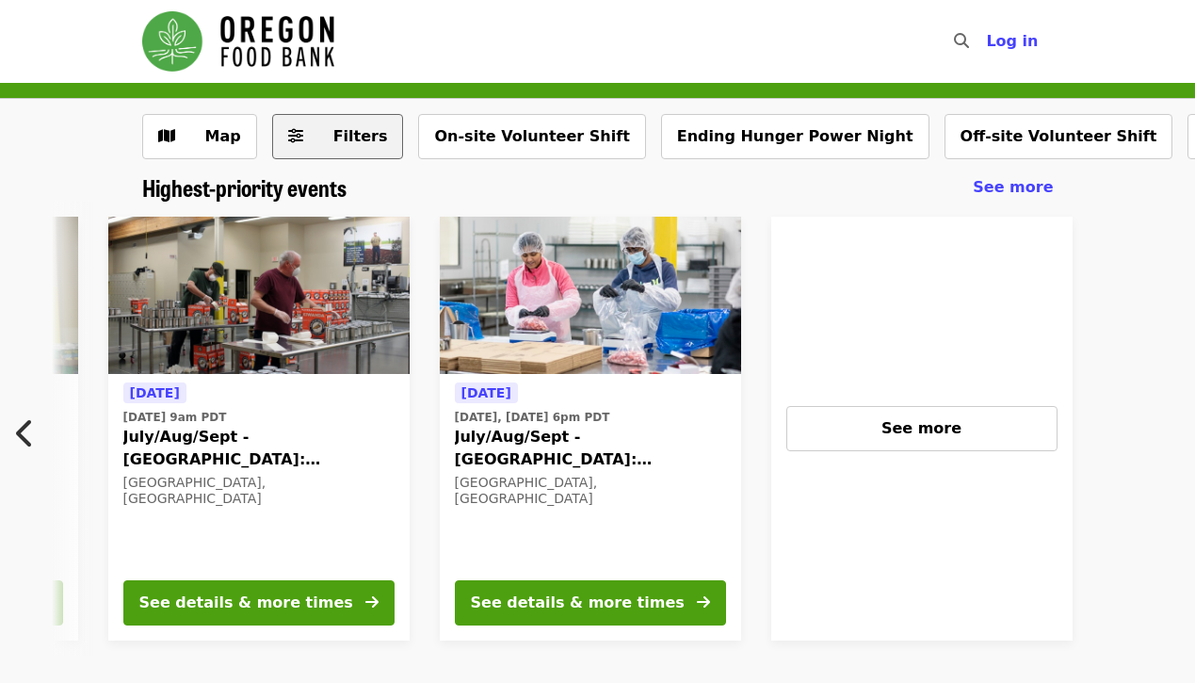
click at [346, 153] on button "Filters" at bounding box center [338, 136] width 132 height 45
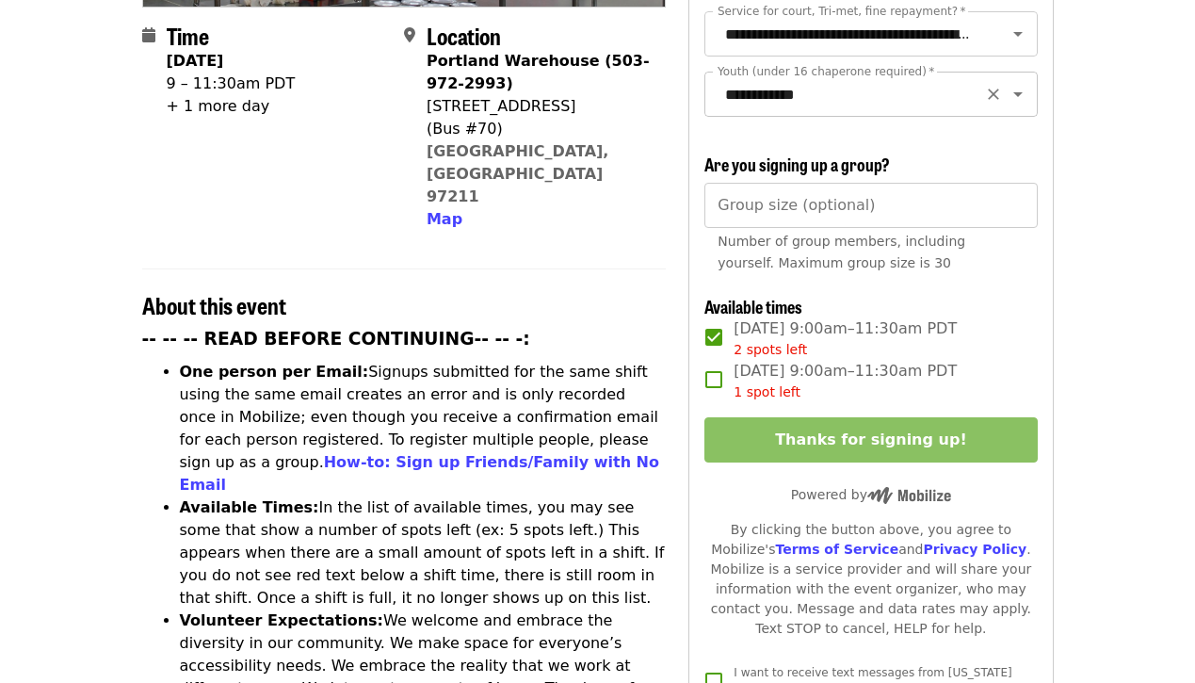
scroll to position [478, 0]
